Goal: Task Accomplishment & Management: Use online tool/utility

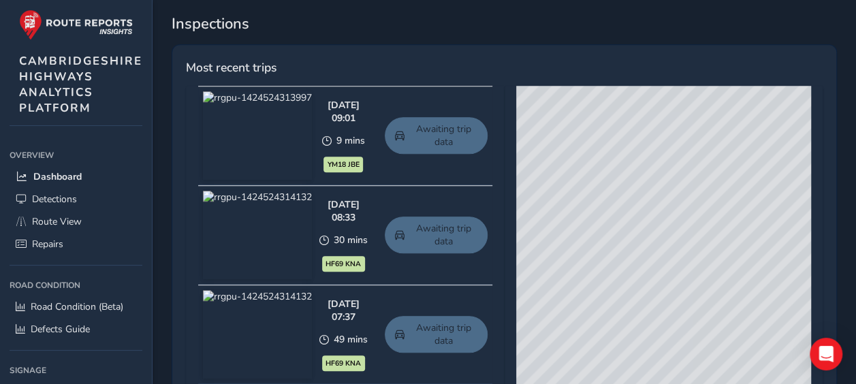
scroll to position [578, 0]
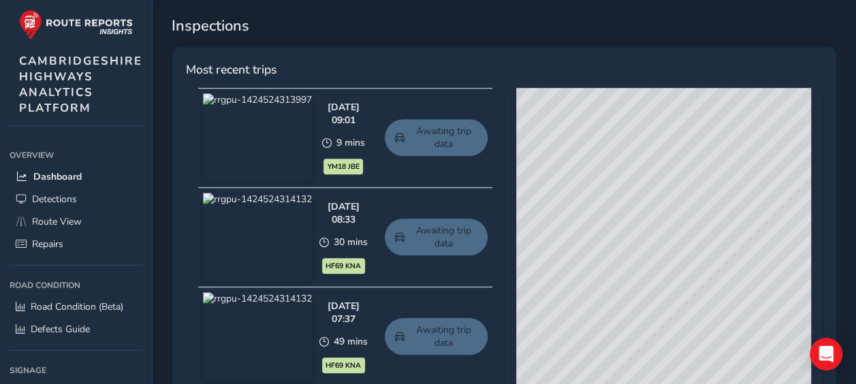
drag, startPoint x: 666, startPoint y: 241, endPoint x: 567, endPoint y: 212, distance: 103.4
click at [567, 212] on div "© Mapbox © OpenStreetMap Improve this map © Maxar" at bounding box center [663, 289] width 295 height 402
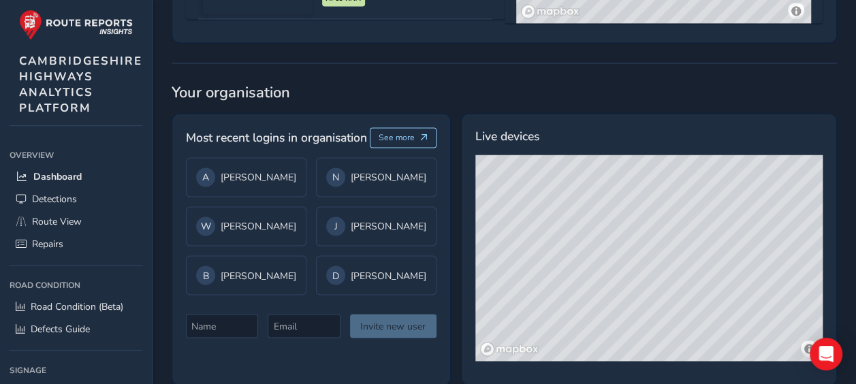
scroll to position [1064, 0]
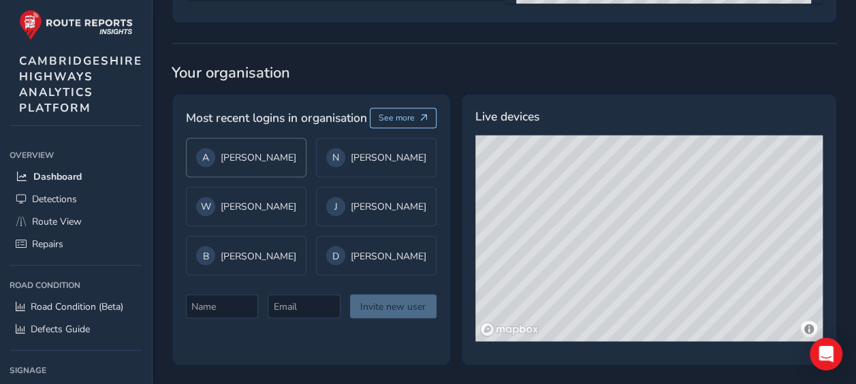
click at [244, 177] on div "A Adam Alexander" at bounding box center [246, 157] width 120 height 39
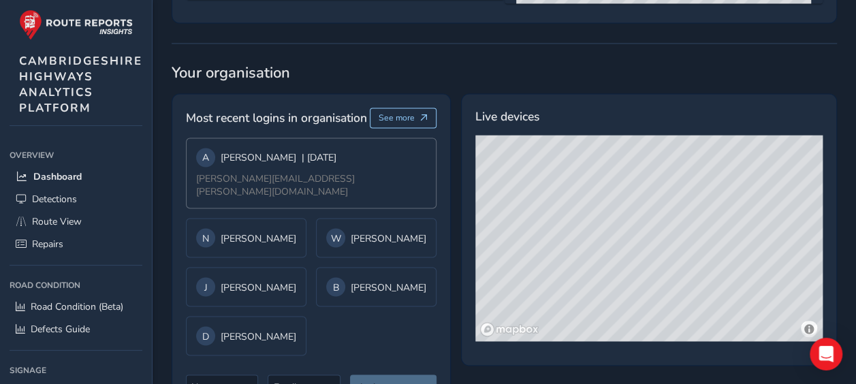
click at [374, 171] on div "A Adam Alexander | 4 days ago adam.alexander@cambridgeshire.gov.uk" at bounding box center [311, 173] width 251 height 71
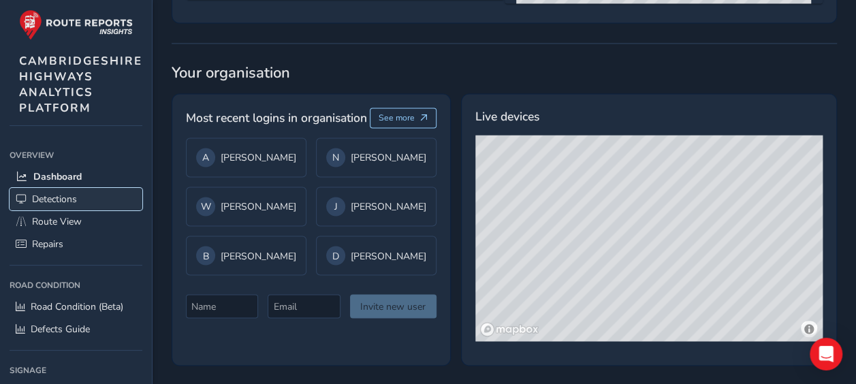
click at [67, 193] on span "Detections" at bounding box center [54, 199] width 45 height 13
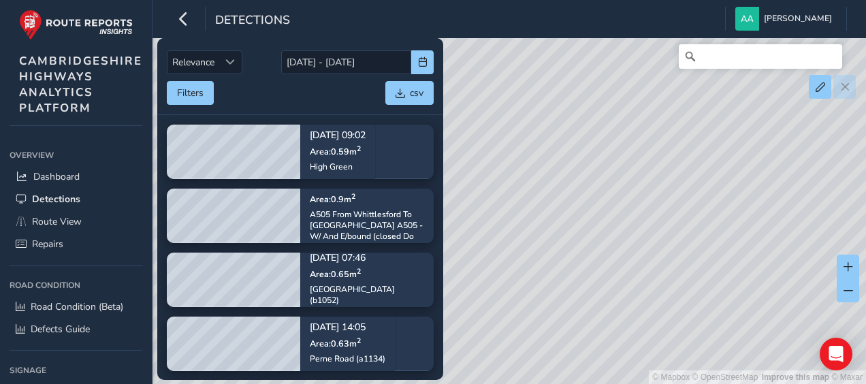
drag, startPoint x: 644, startPoint y: 177, endPoint x: 632, endPoint y: 216, distance: 41.1
click at [632, 216] on div "© Mapbox © OpenStreetMap Improve this map © Maxar" at bounding box center [433, 192] width 866 height 384
click at [662, 135] on div "© Mapbox © OpenStreetMap Improve this map © Maxar" at bounding box center [433, 192] width 866 height 384
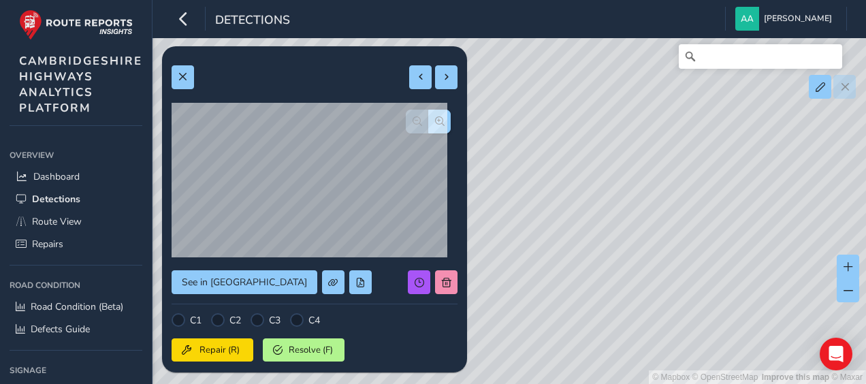
drag, startPoint x: 598, startPoint y: 259, endPoint x: 727, endPoint y: 163, distance: 160.5
click at [727, 163] on div "© Mapbox © OpenStreetMap Improve this map © Maxar" at bounding box center [433, 192] width 866 height 384
click at [477, 241] on div "© Mapbox © OpenStreetMap Improve this map © Maxar" at bounding box center [433, 192] width 866 height 384
type input "1345"
type input "10882"
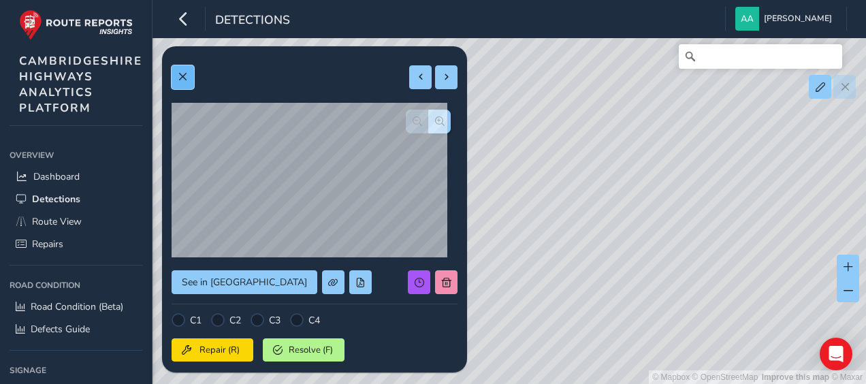
click at [189, 79] on button at bounding box center [183, 77] width 22 height 24
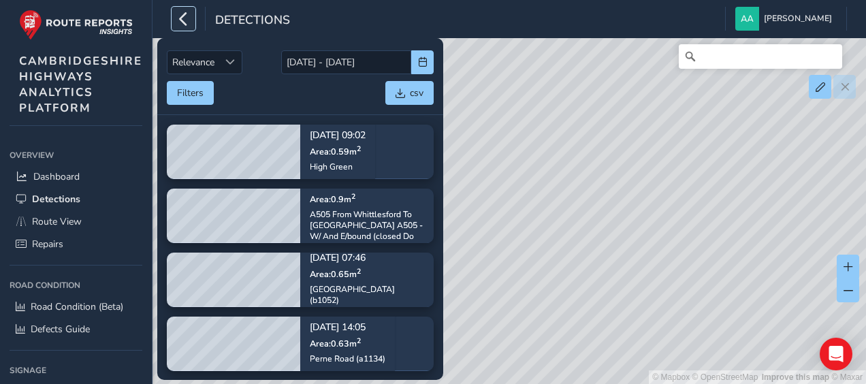
click at [183, 22] on icon "button" at bounding box center [183, 19] width 14 height 24
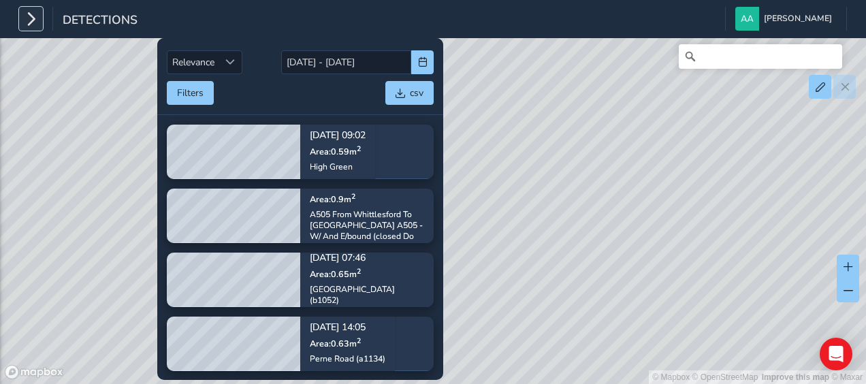
click at [29, 22] on icon "button" at bounding box center [31, 19] width 14 height 24
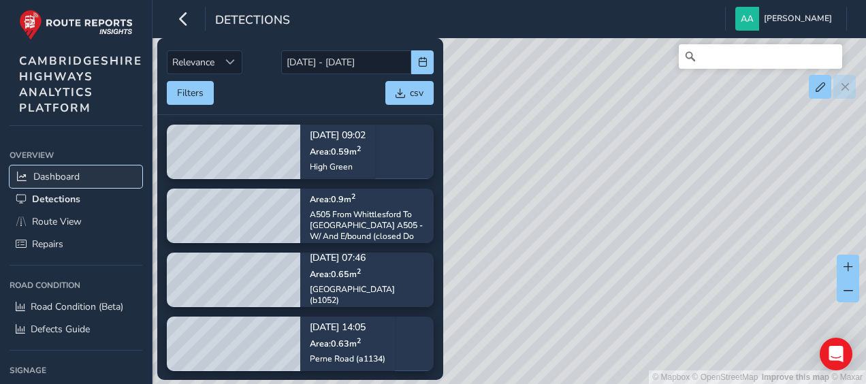
click at [69, 170] on span "Dashboard" at bounding box center [56, 176] width 46 height 13
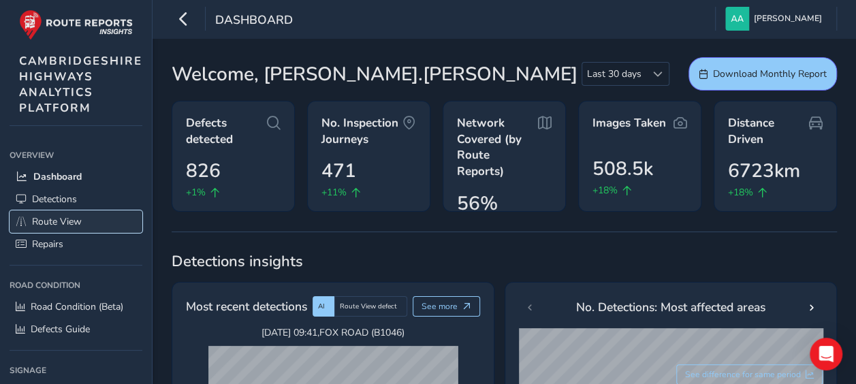
click at [75, 215] on span "Route View" at bounding box center [57, 221] width 50 height 13
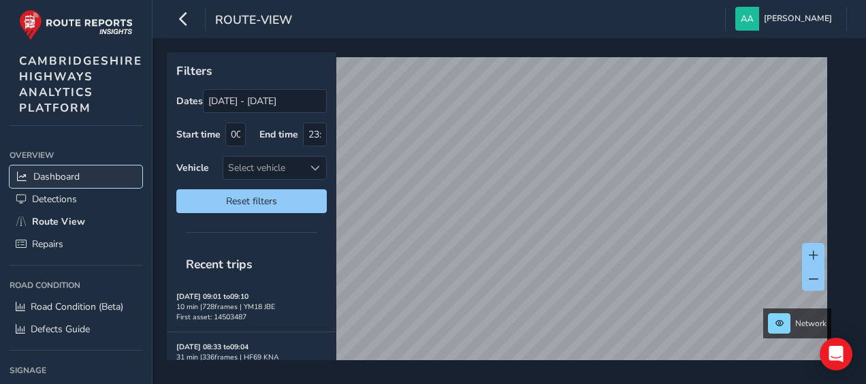
click at [62, 175] on span "Dashboard" at bounding box center [56, 176] width 46 height 13
